Goal: Transaction & Acquisition: Obtain resource

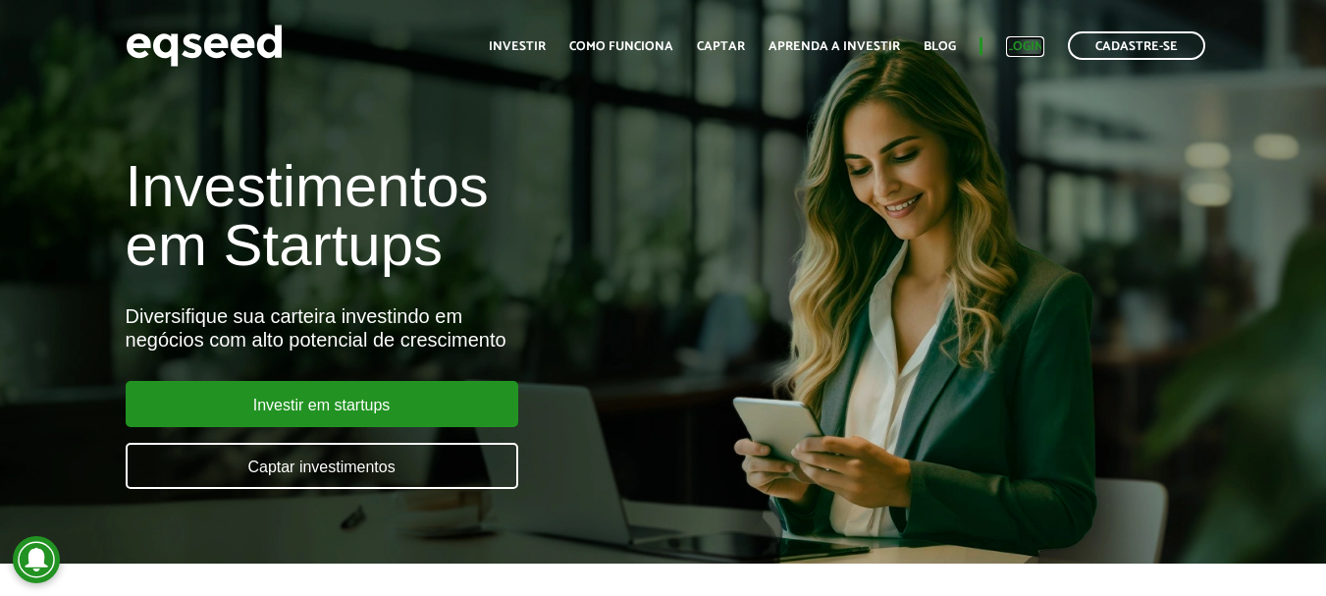
click at [1027, 45] on link "Login" at bounding box center [1025, 46] width 38 height 13
click at [1035, 43] on link "Login" at bounding box center [1025, 46] width 38 height 13
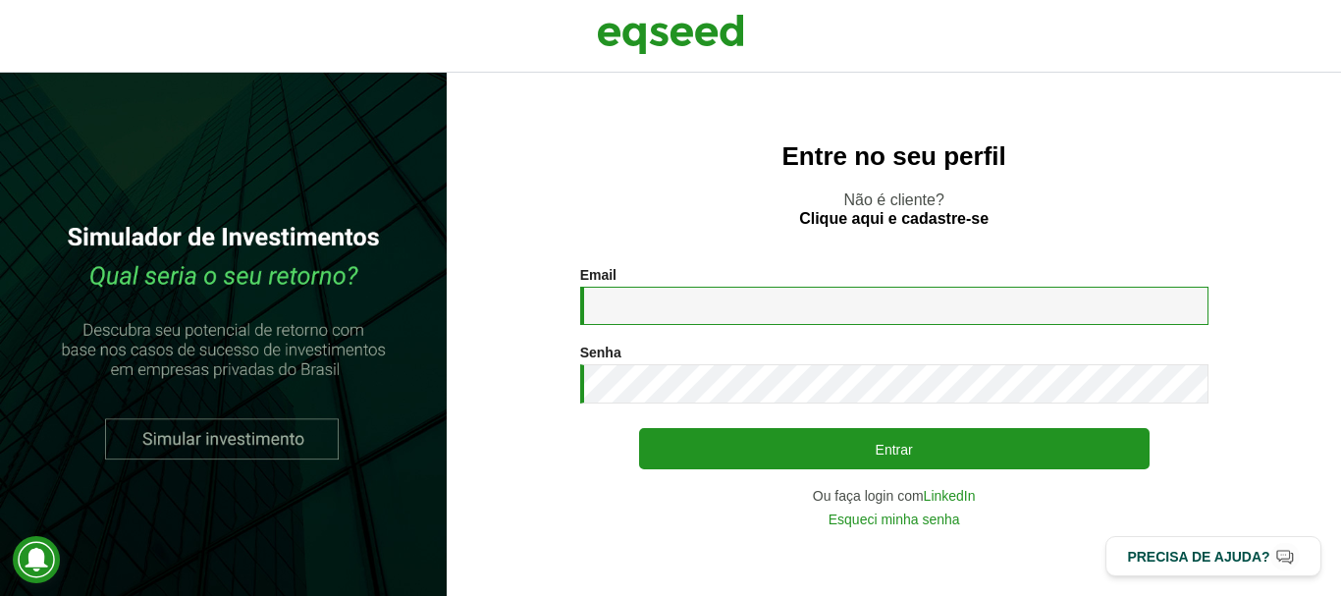
click at [668, 317] on input "Email *" at bounding box center [894, 306] width 628 height 38
type input "**********"
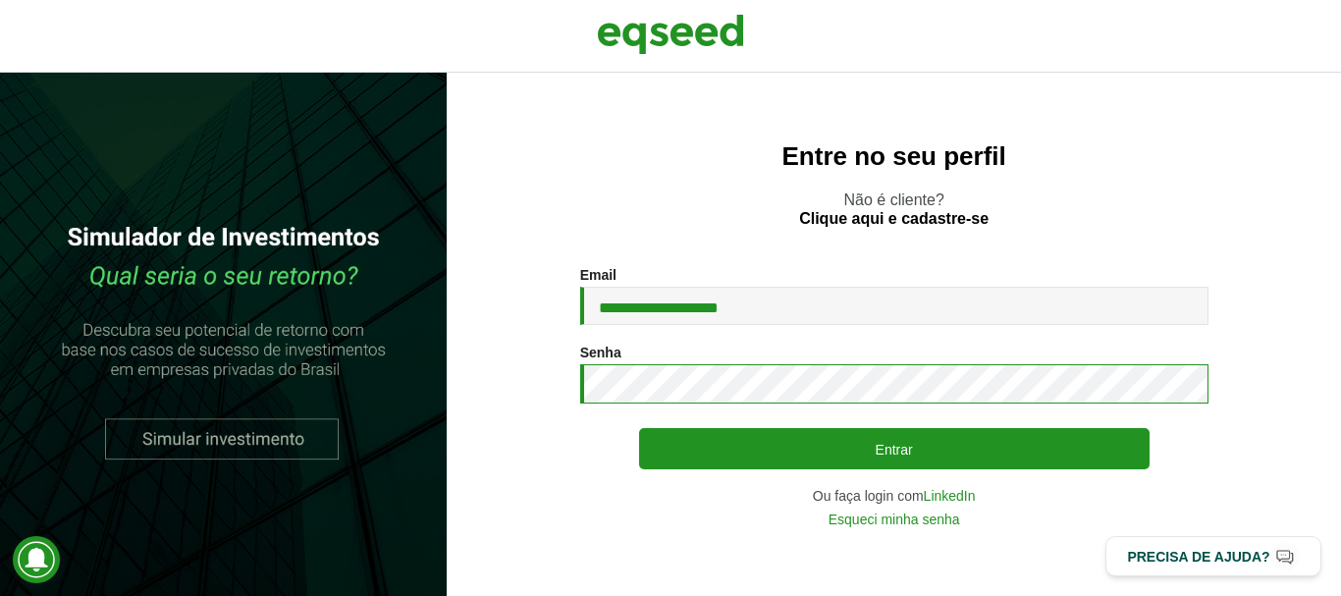
click at [639, 428] on button "Entrar" at bounding box center [894, 448] width 510 height 41
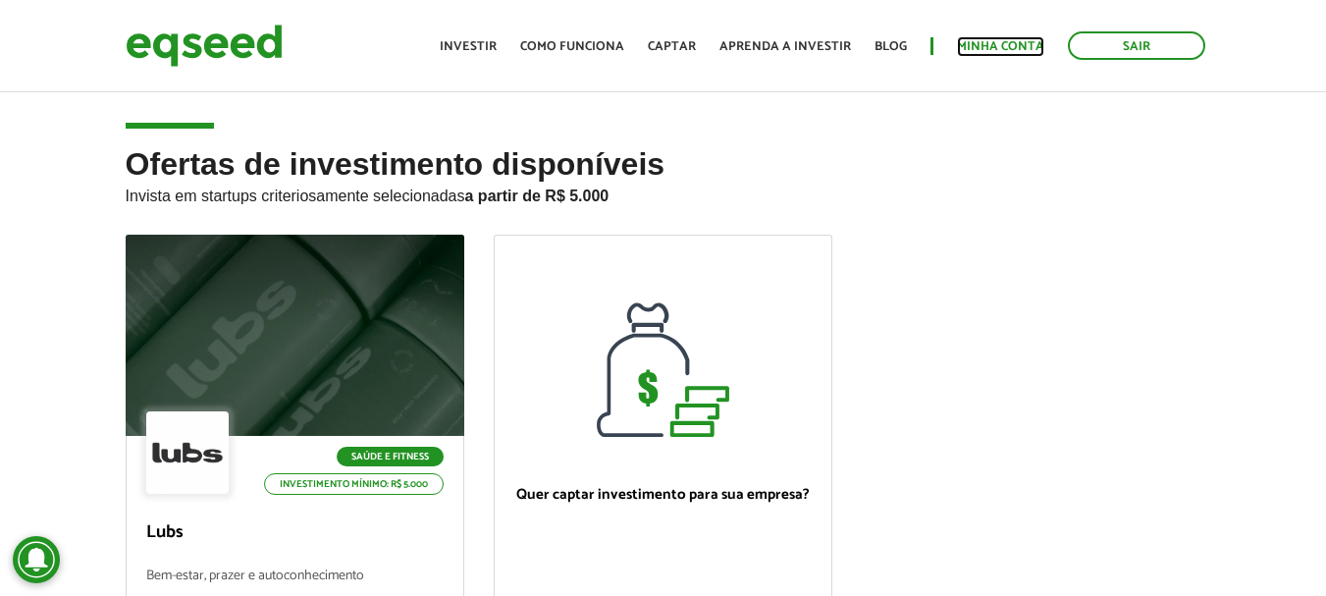
click at [1012, 40] on link "Minha conta" at bounding box center [1000, 46] width 87 height 13
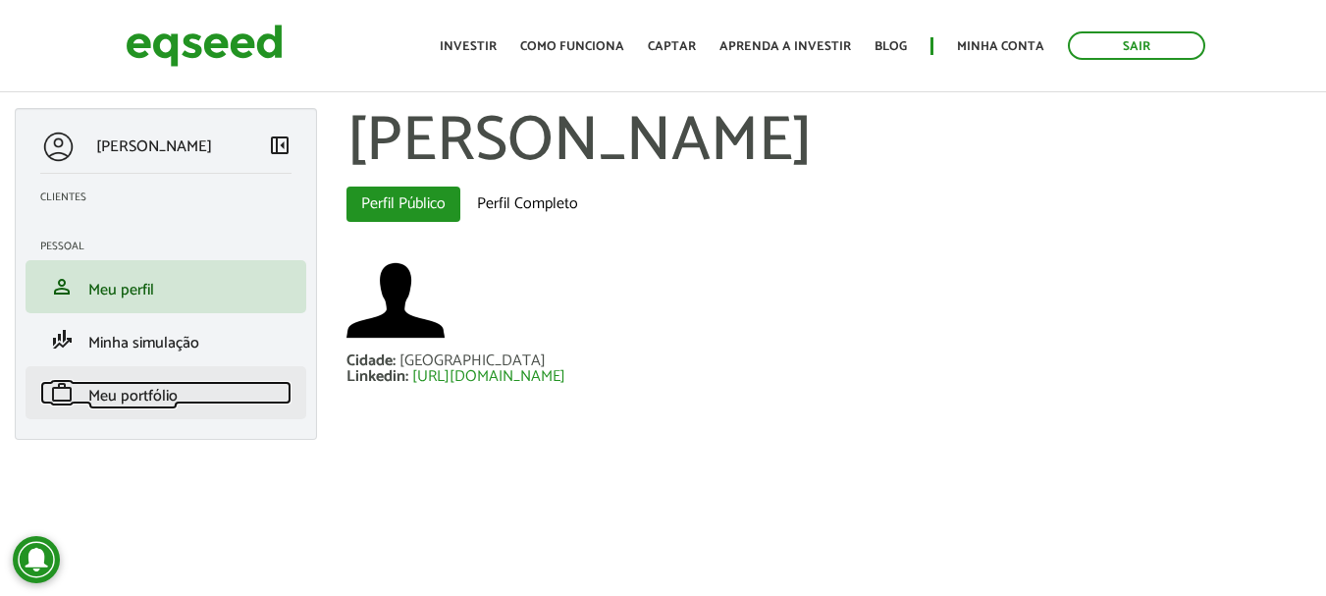
click at [129, 407] on span "Meu portfólio" at bounding box center [132, 396] width 89 height 26
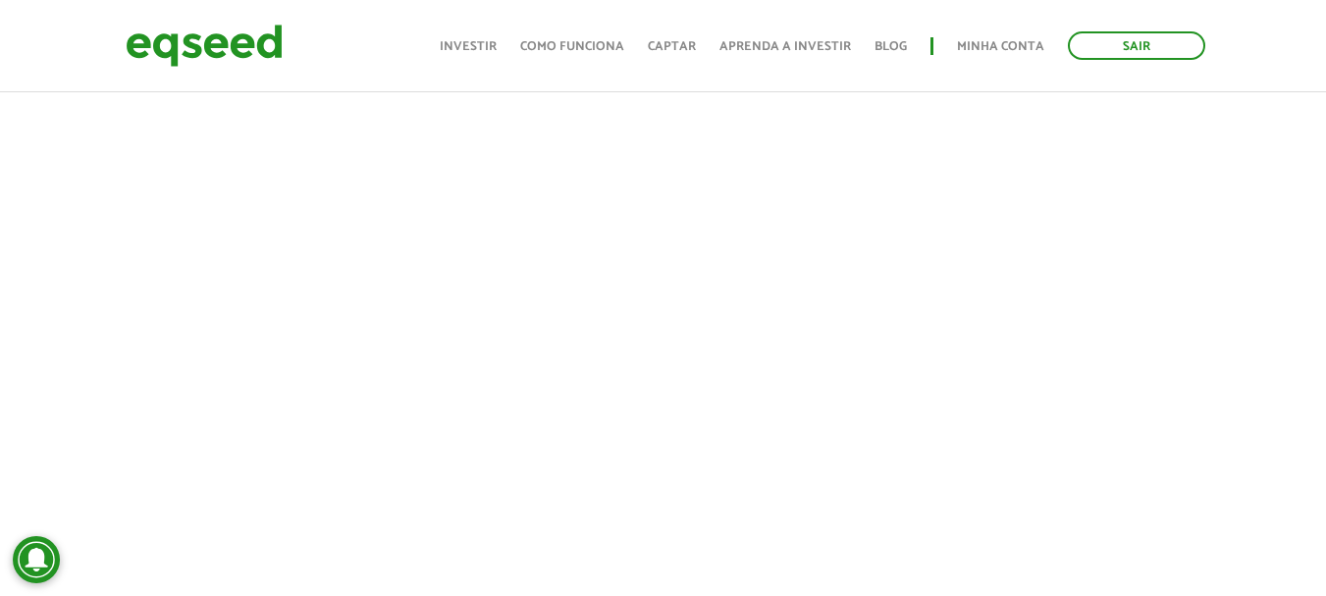
scroll to position [589, 0]
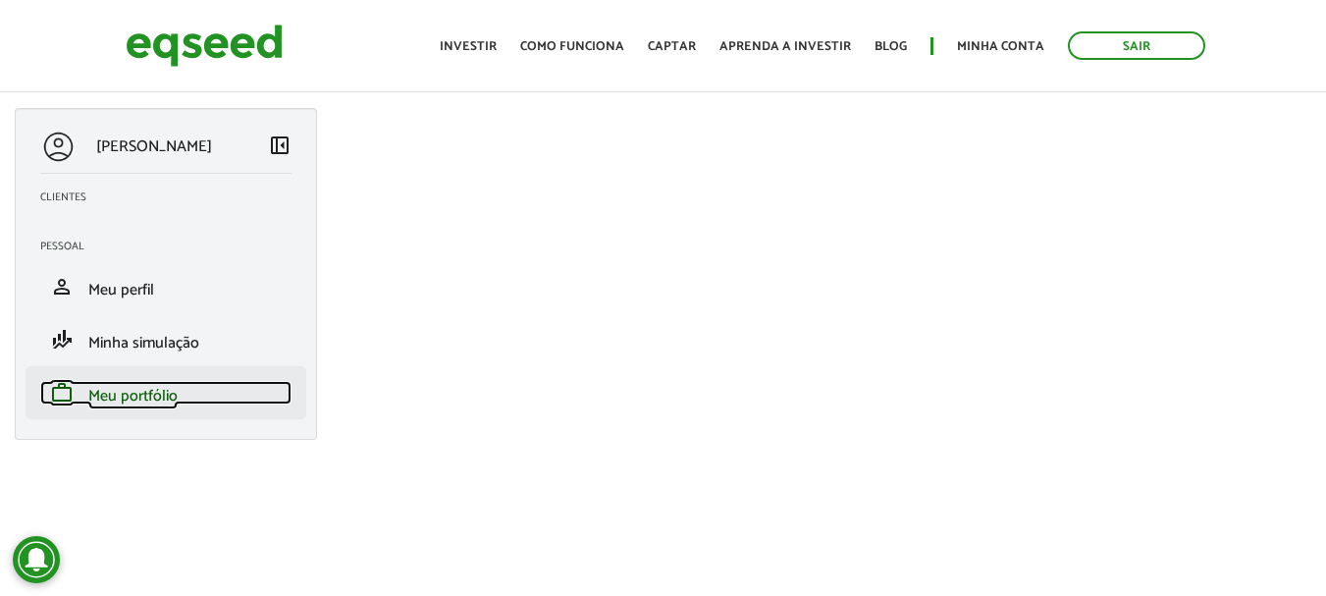
click at [162, 396] on span "Meu portfólio" at bounding box center [132, 396] width 89 height 26
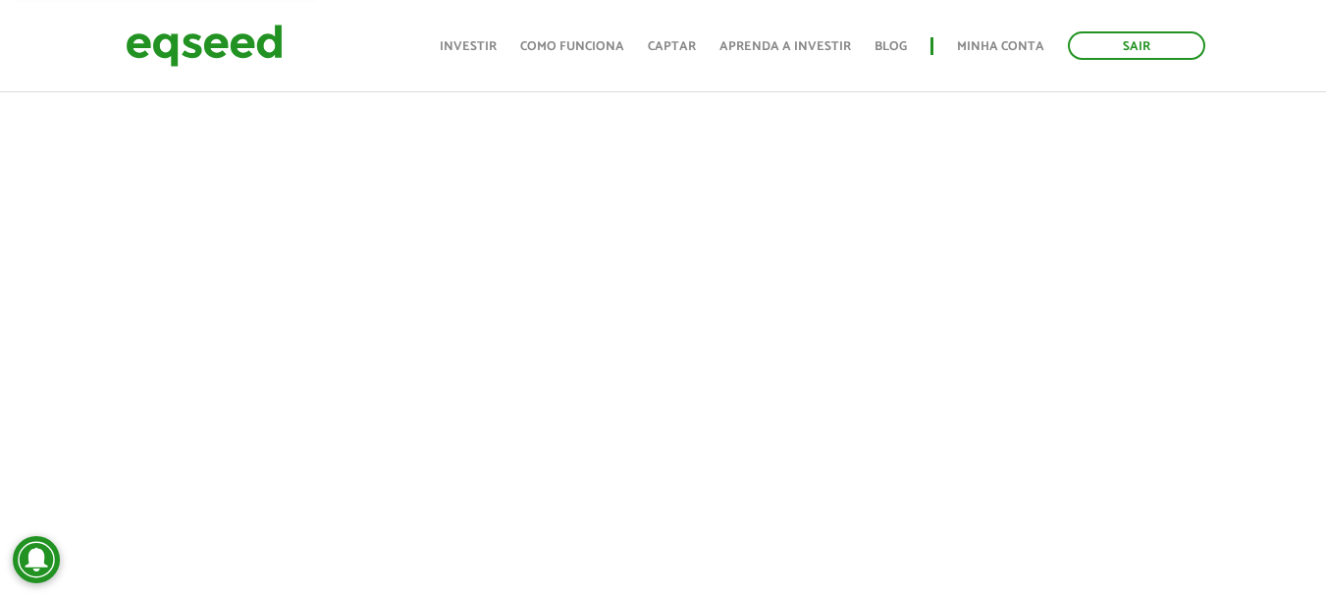
scroll to position [236, 0]
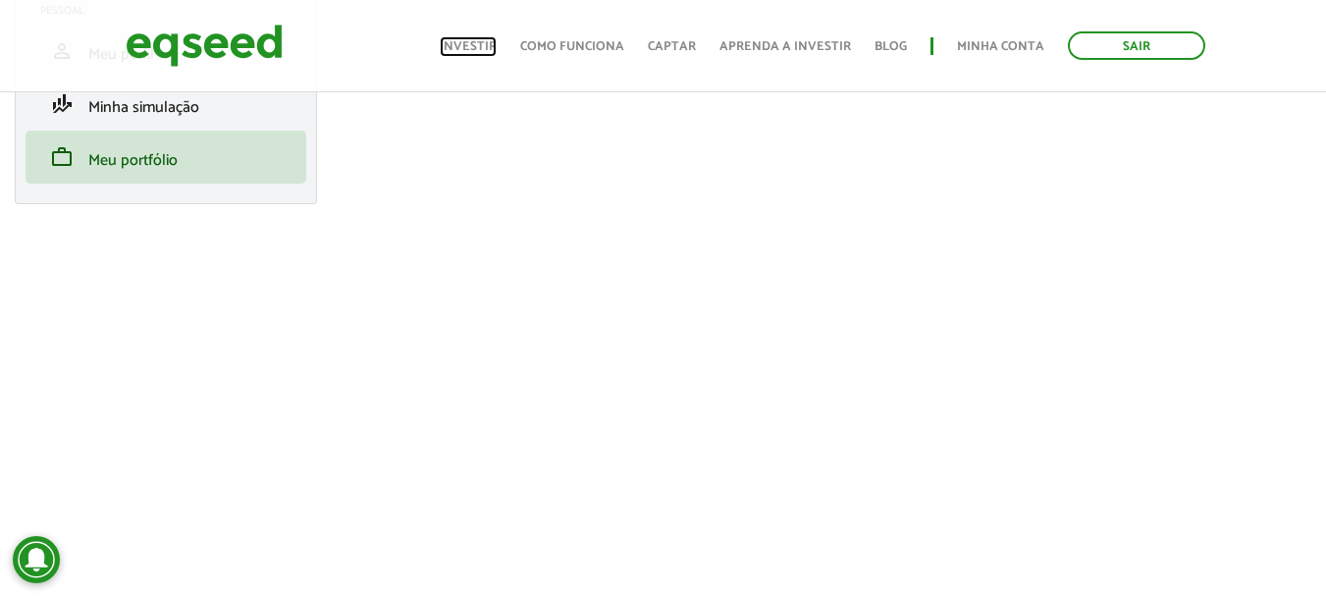
click at [470, 46] on link "Investir" at bounding box center [468, 46] width 57 height 13
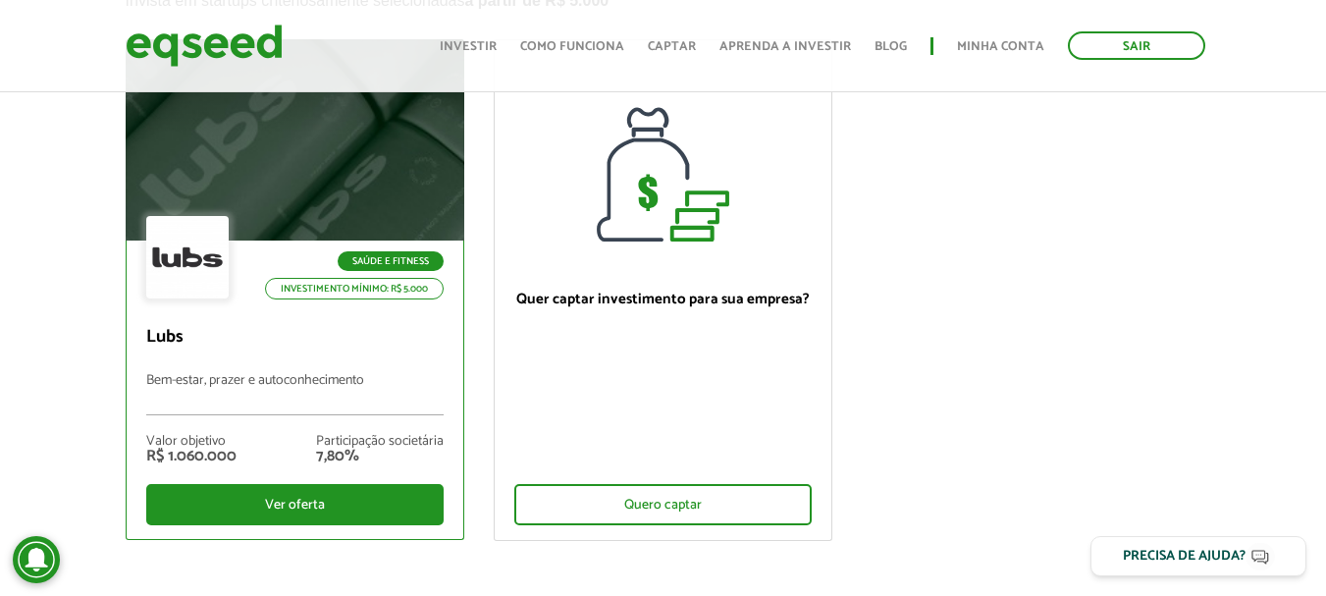
scroll to position [196, 0]
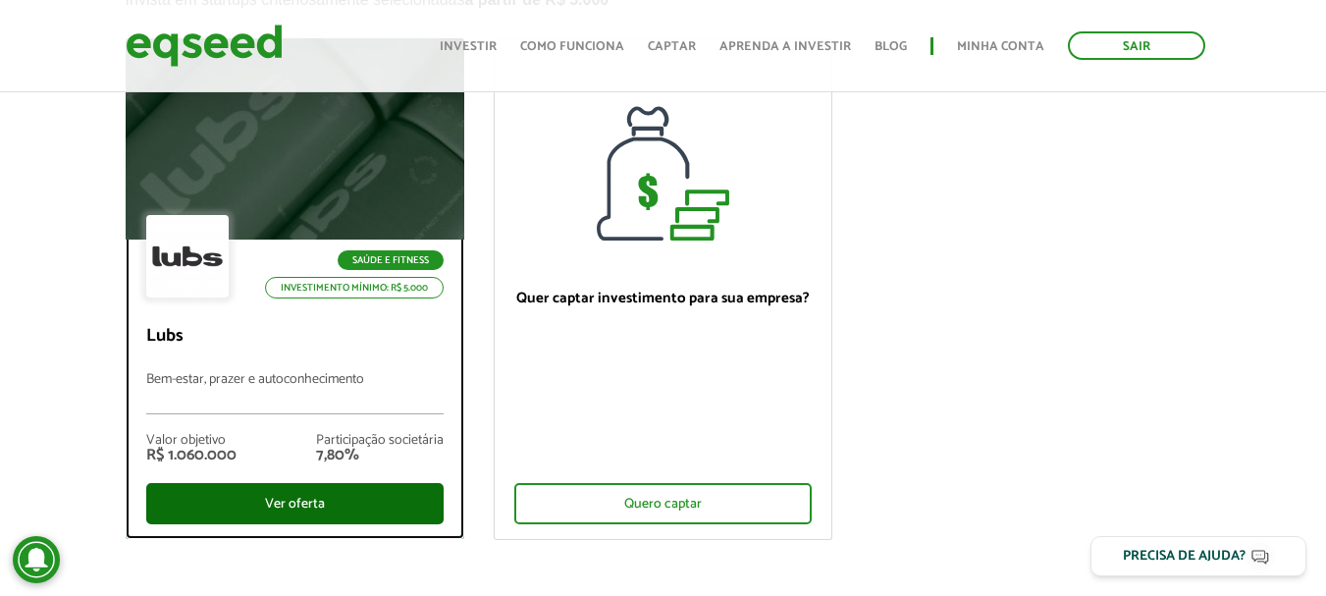
click at [282, 511] on div "Ver oferta" at bounding box center [294, 503] width 297 height 41
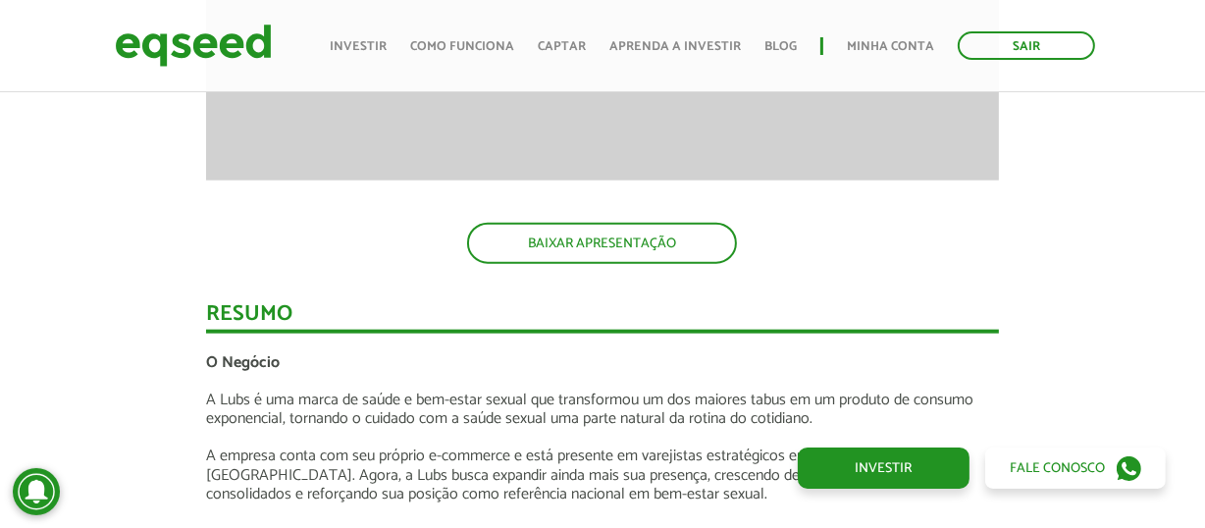
scroll to position [2105, 0]
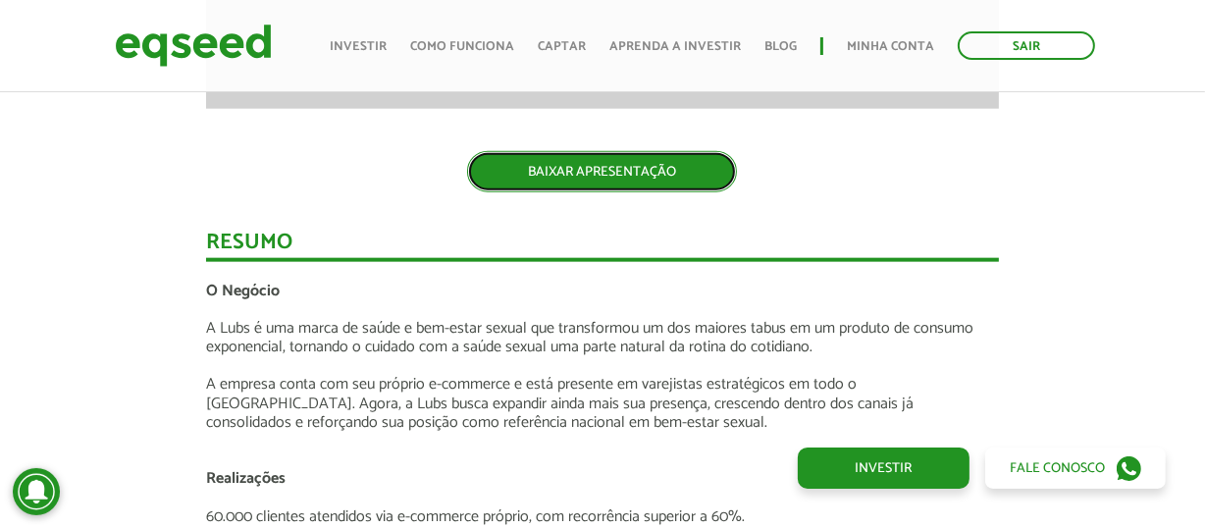
click at [607, 170] on link "BAIXAR APRESENTAÇÃO" at bounding box center [602, 171] width 270 height 41
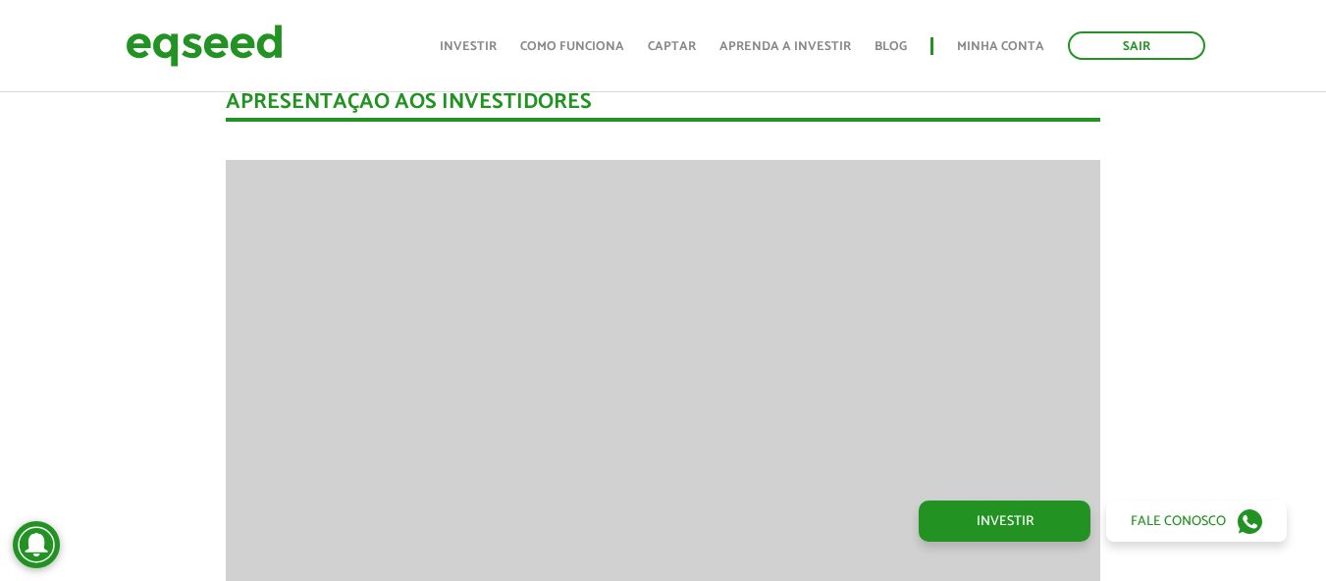
scroll to position [1374, 0]
